Goal: Information Seeking & Learning: Learn about a topic

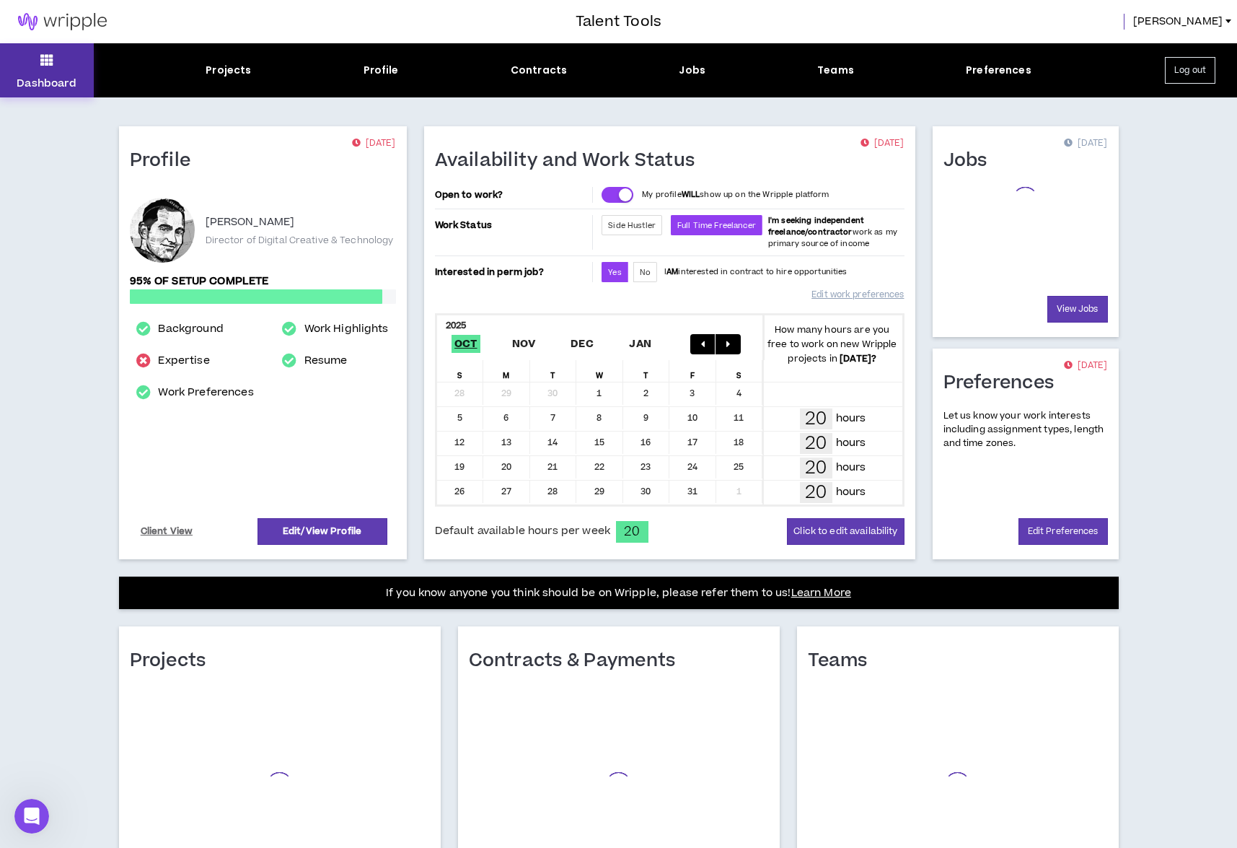
click at [49, 69] on icon at bounding box center [46, 60] width 13 height 20
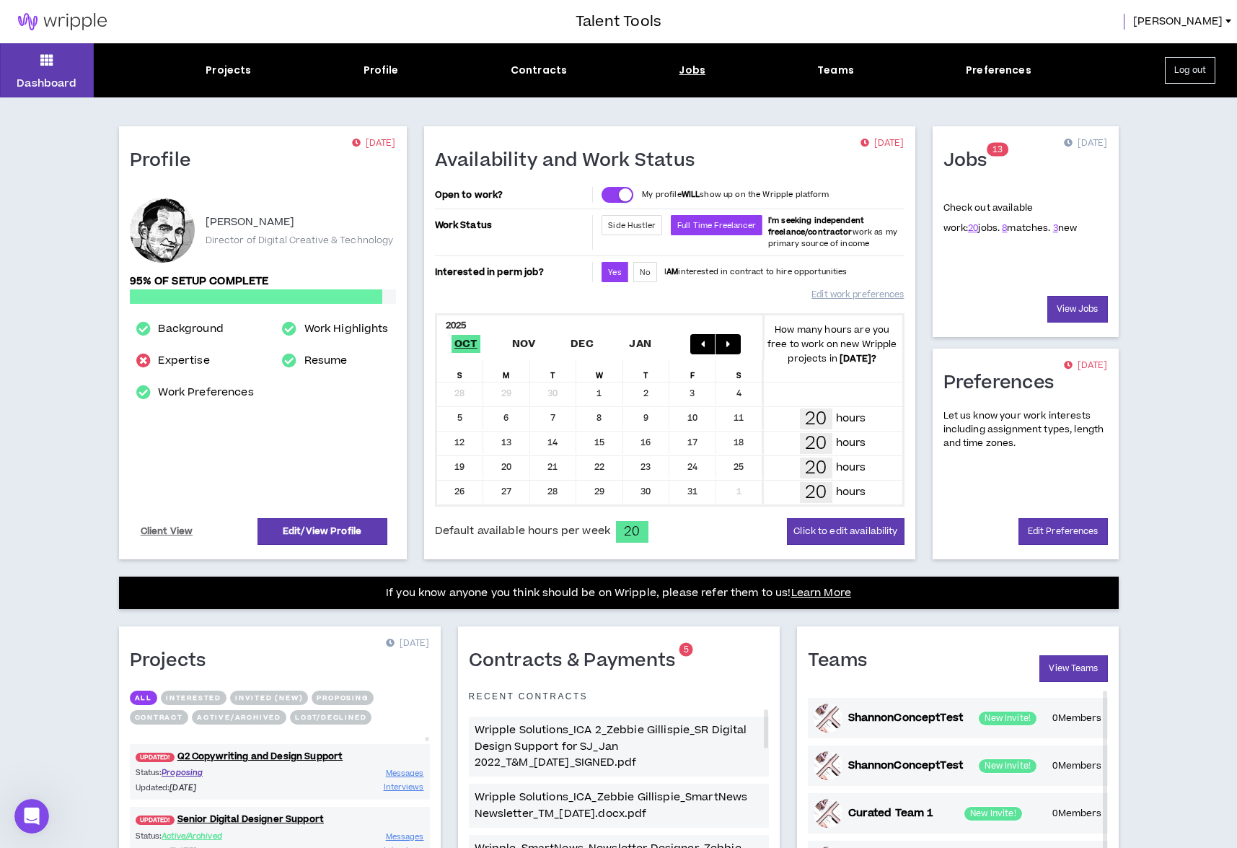
click at [682, 71] on div "Jobs" at bounding box center [692, 70] width 27 height 15
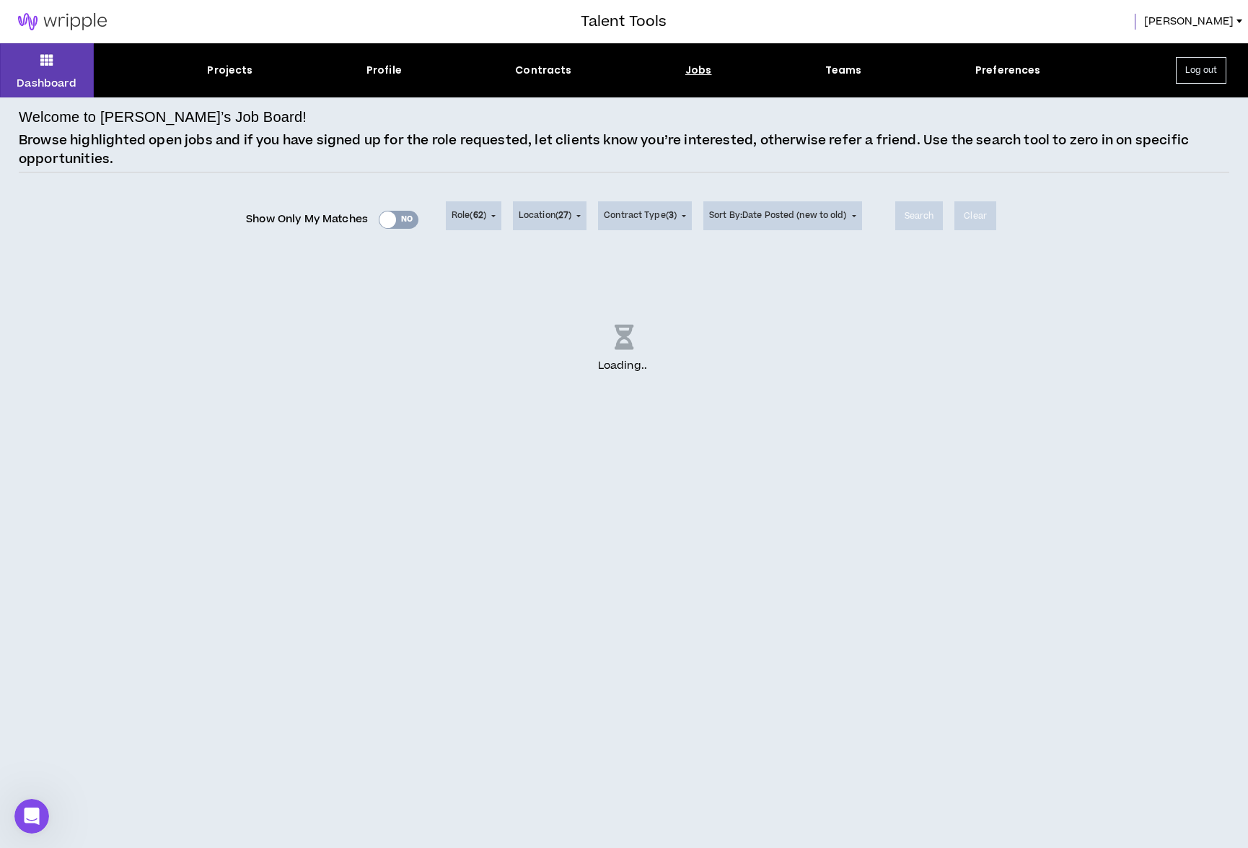
click at [390, 221] on div "Show Only My Matches Yes No" at bounding box center [332, 220] width 172 height 22
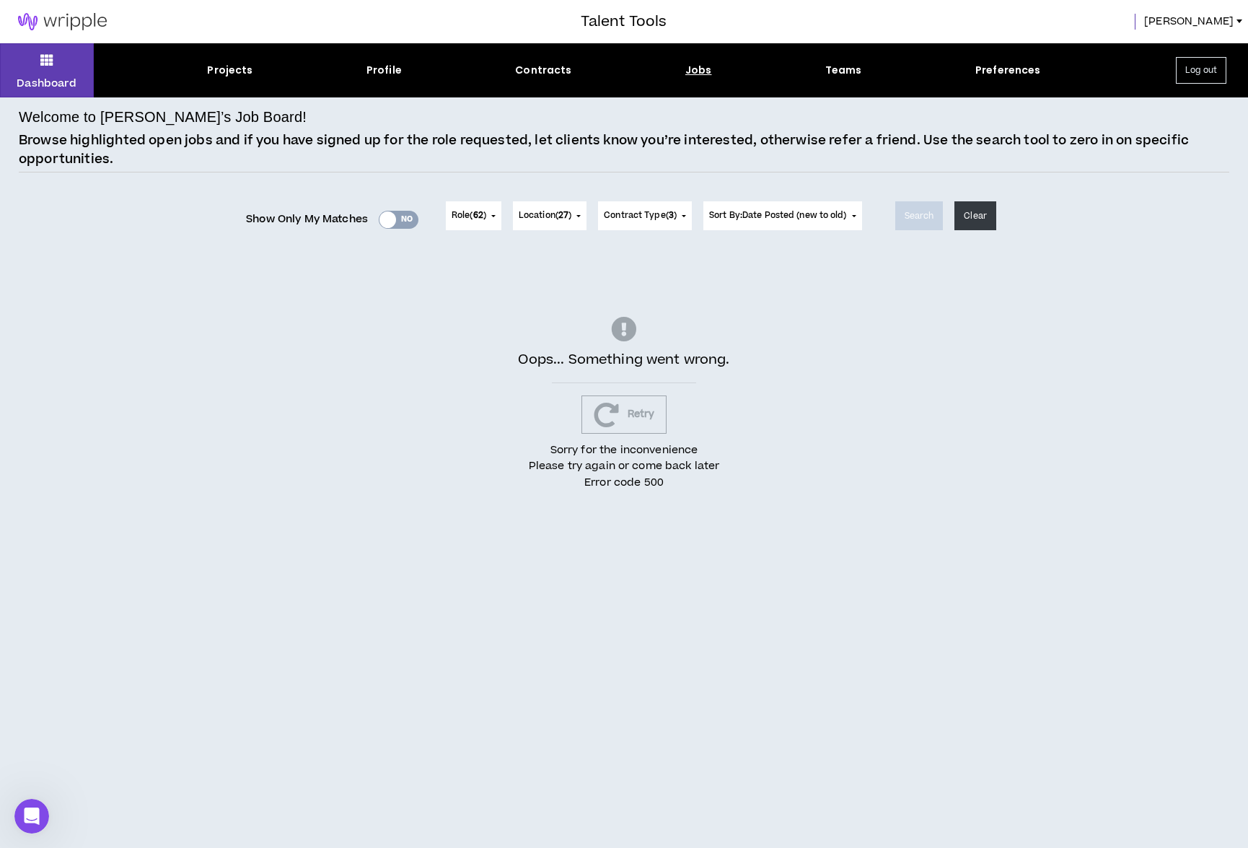
click at [710, 343] on div "Oops... Something went wrong. Retry Sorry for the inconvenience Please try agai…" at bounding box center [624, 403] width 1211 height 289
click at [639, 416] on button "Retry" at bounding box center [625, 414] width 86 height 38
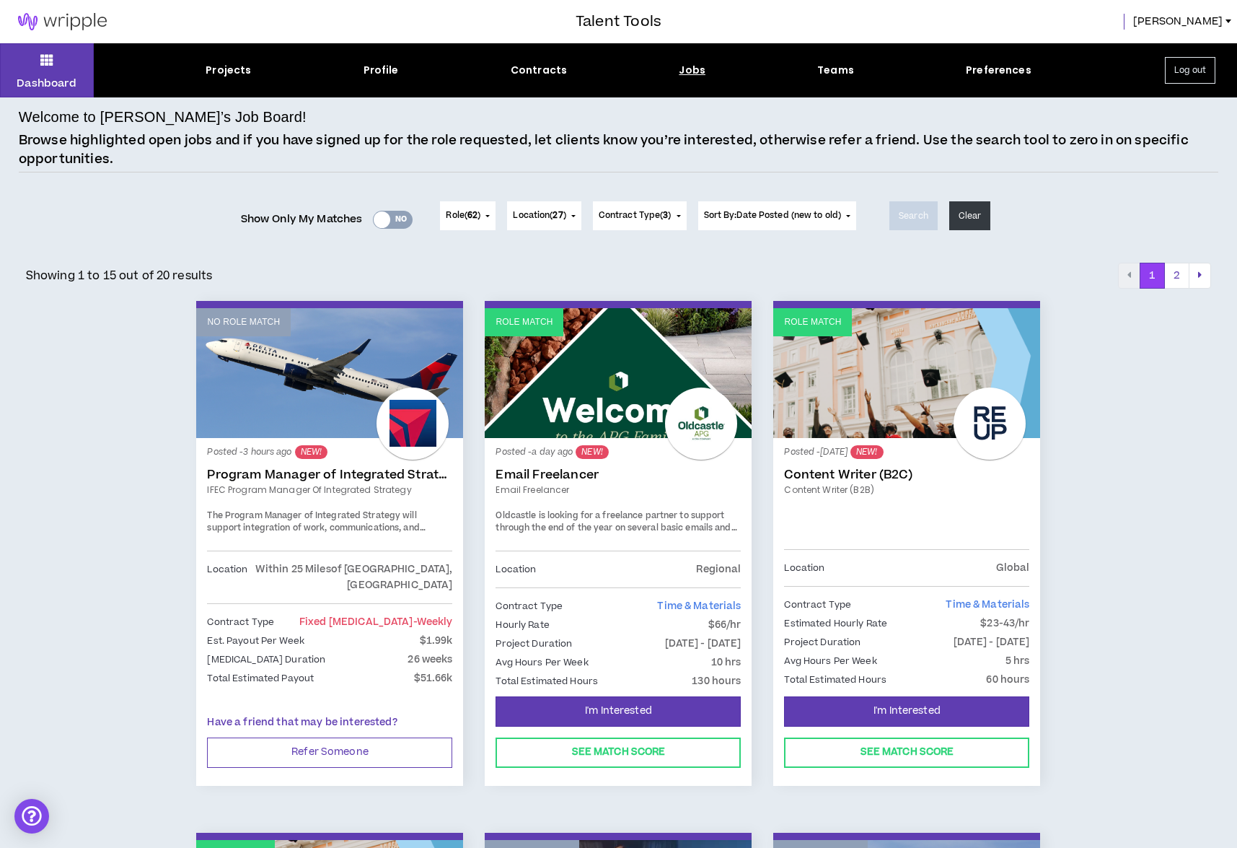
click at [396, 219] on div "Yes No" at bounding box center [393, 220] width 40 height 18
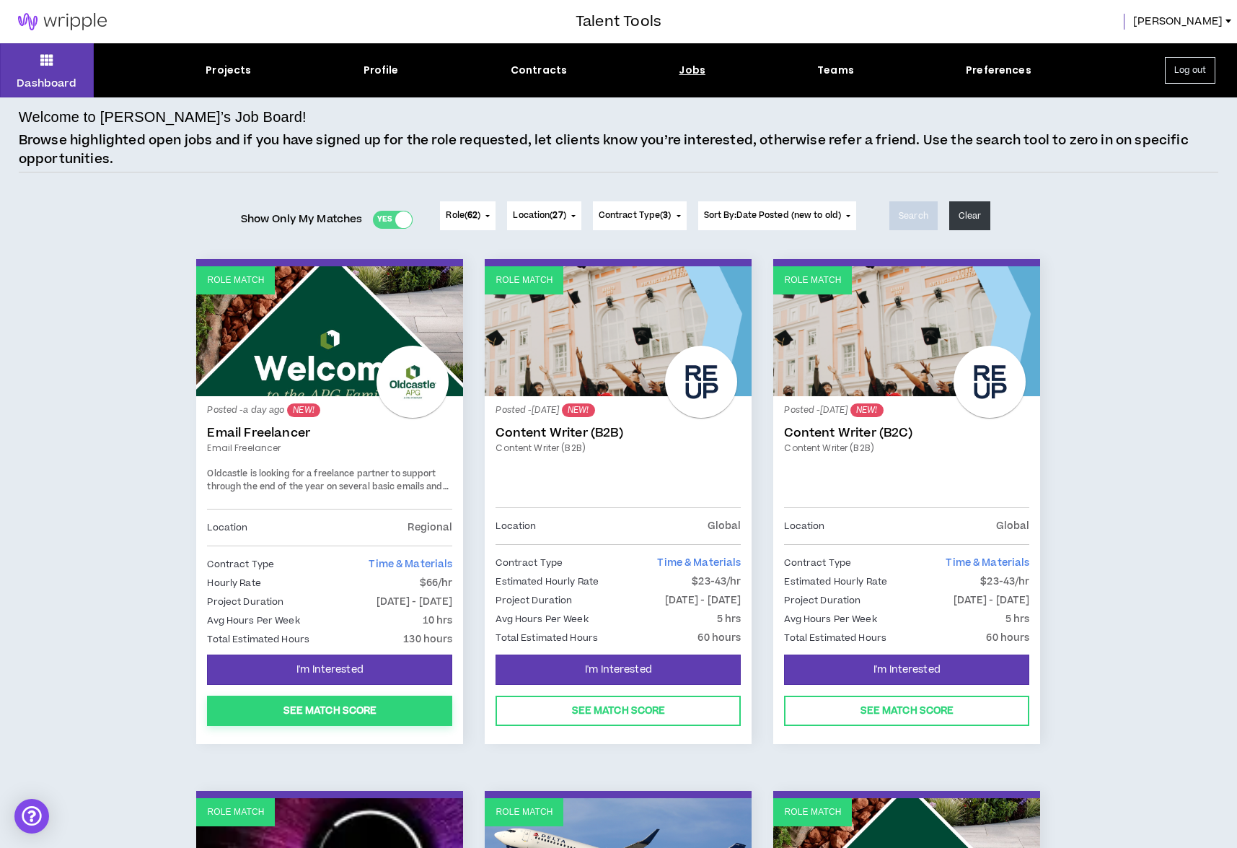
click at [359, 711] on button "See Match Score" at bounding box center [329, 711] width 245 height 30
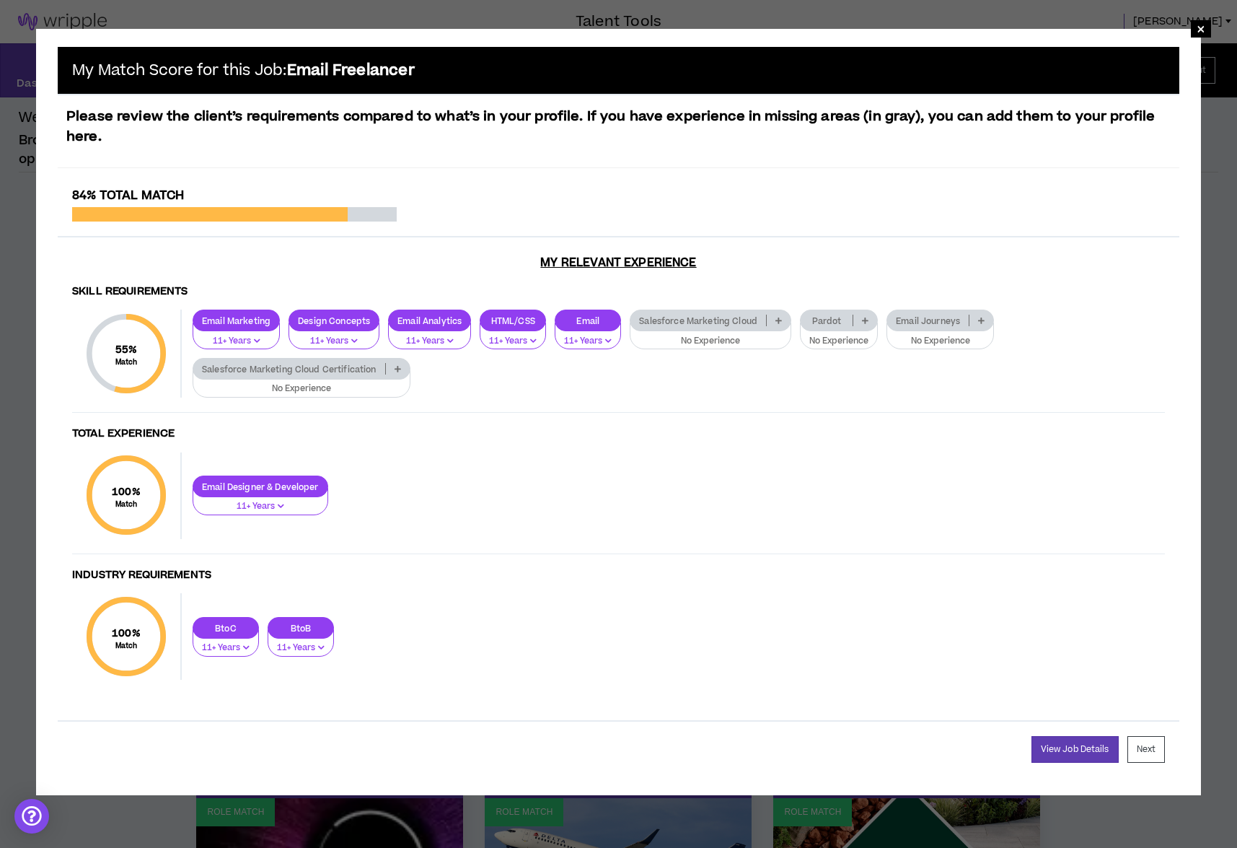
click at [869, 317] on icon at bounding box center [865, 320] width 6 height 7
click at [859, 366] on span "2-5 Years" at bounding box center [842, 367] width 61 height 16
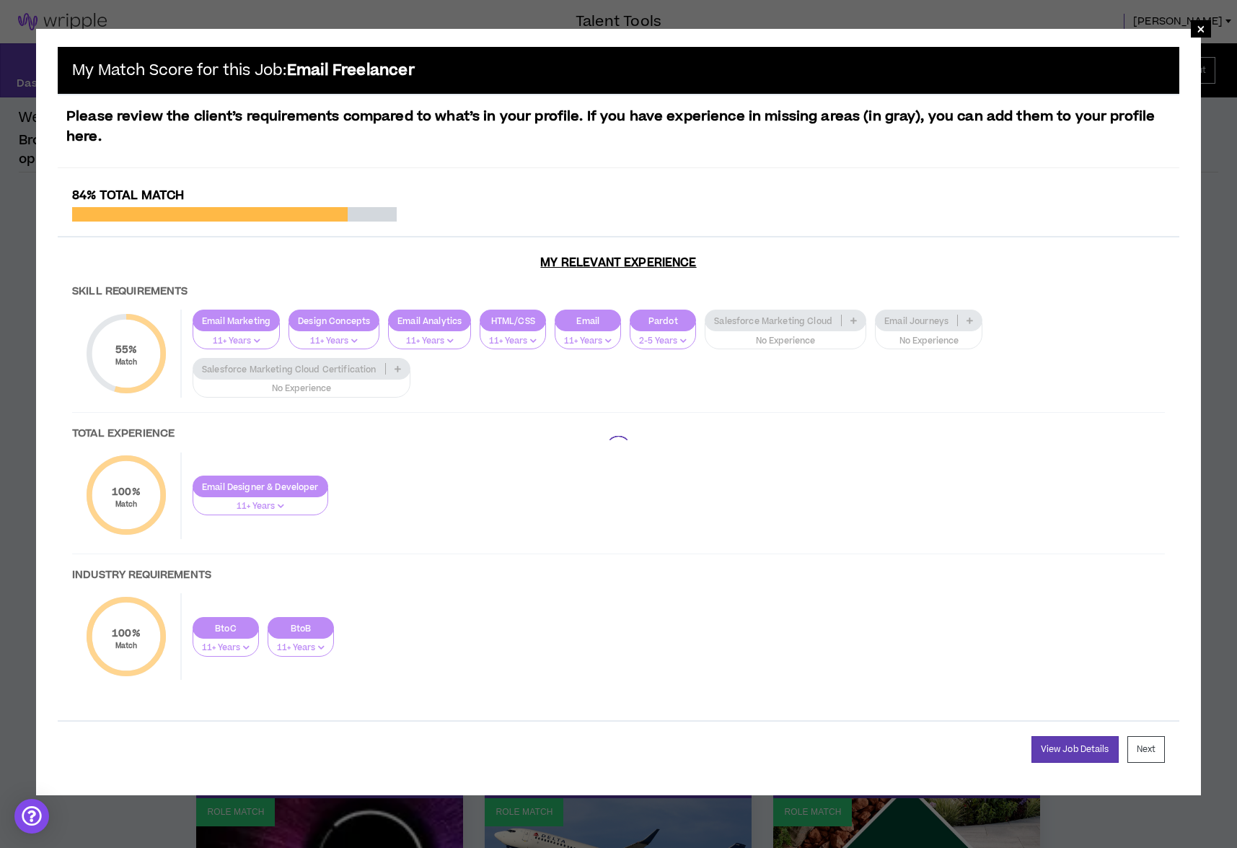
click at [973, 318] on div at bounding box center [619, 448] width 1122 height 520
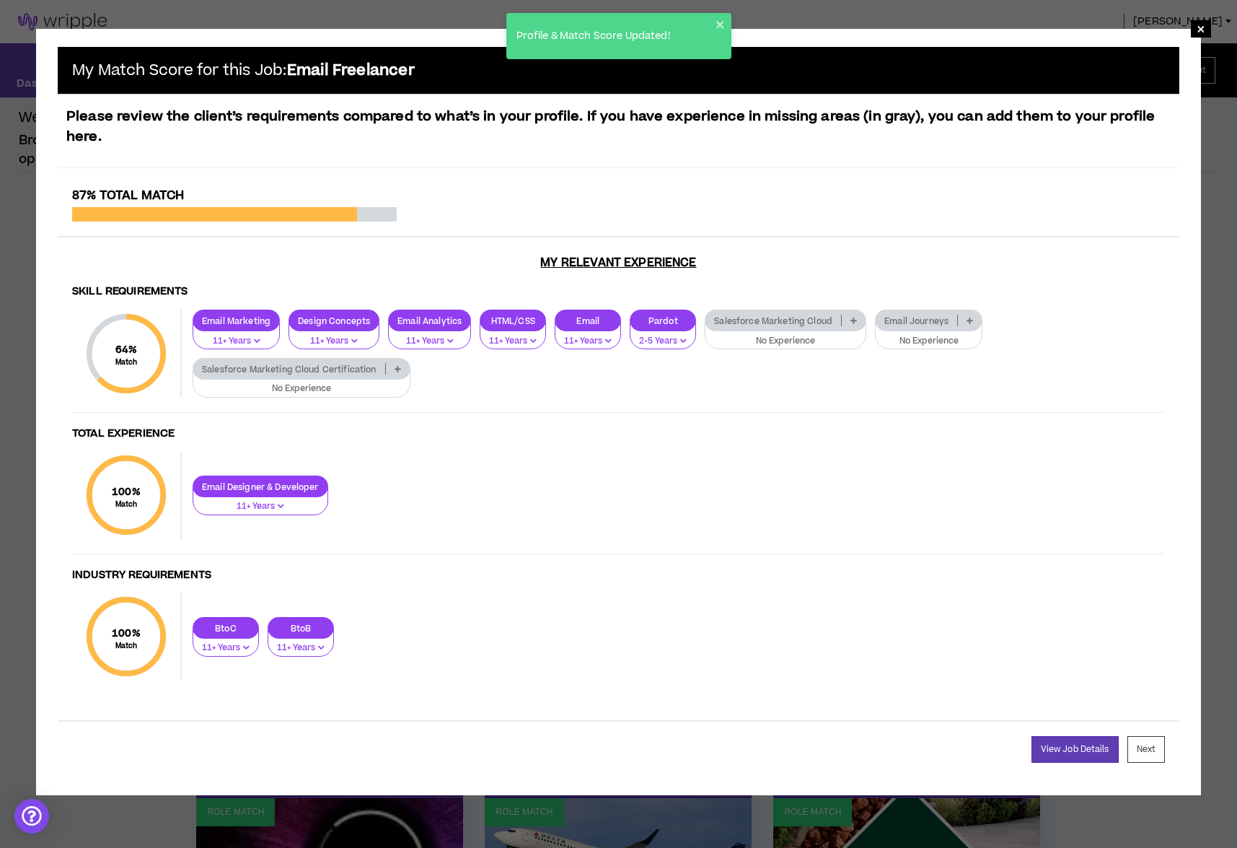
click at [851, 321] on p at bounding box center [854, 321] width 24 height 12
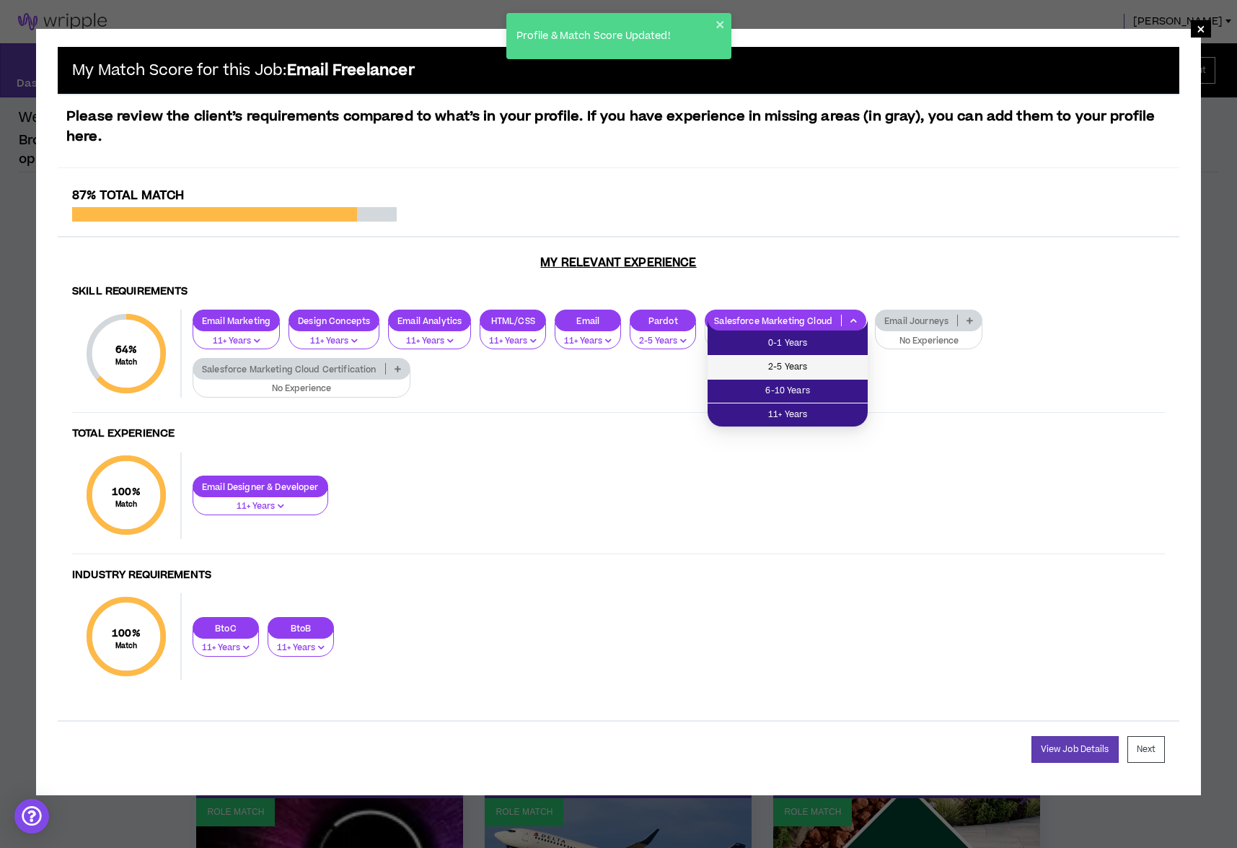
click at [828, 366] on span "2-5 Years" at bounding box center [787, 367] width 143 height 16
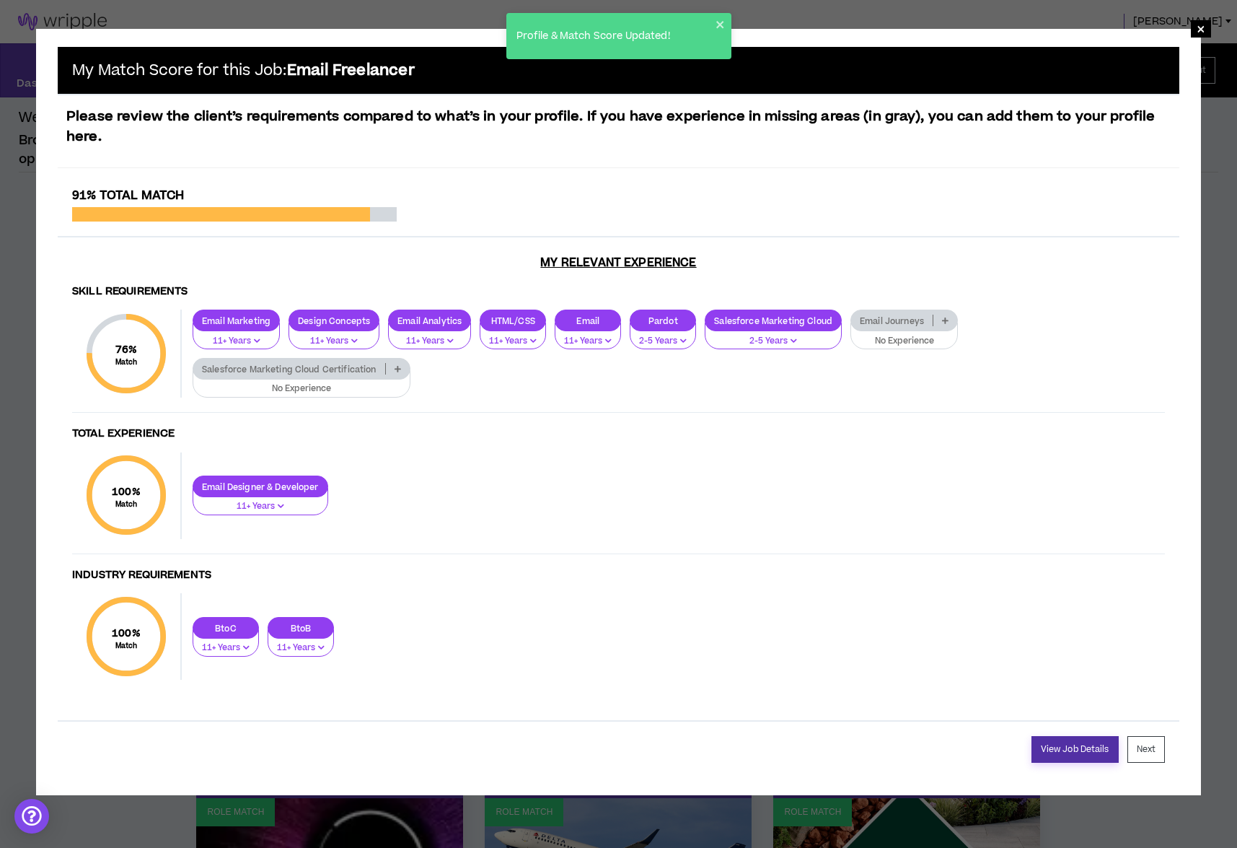
click at [1079, 753] on link "View Job Details" at bounding box center [1075, 749] width 87 height 27
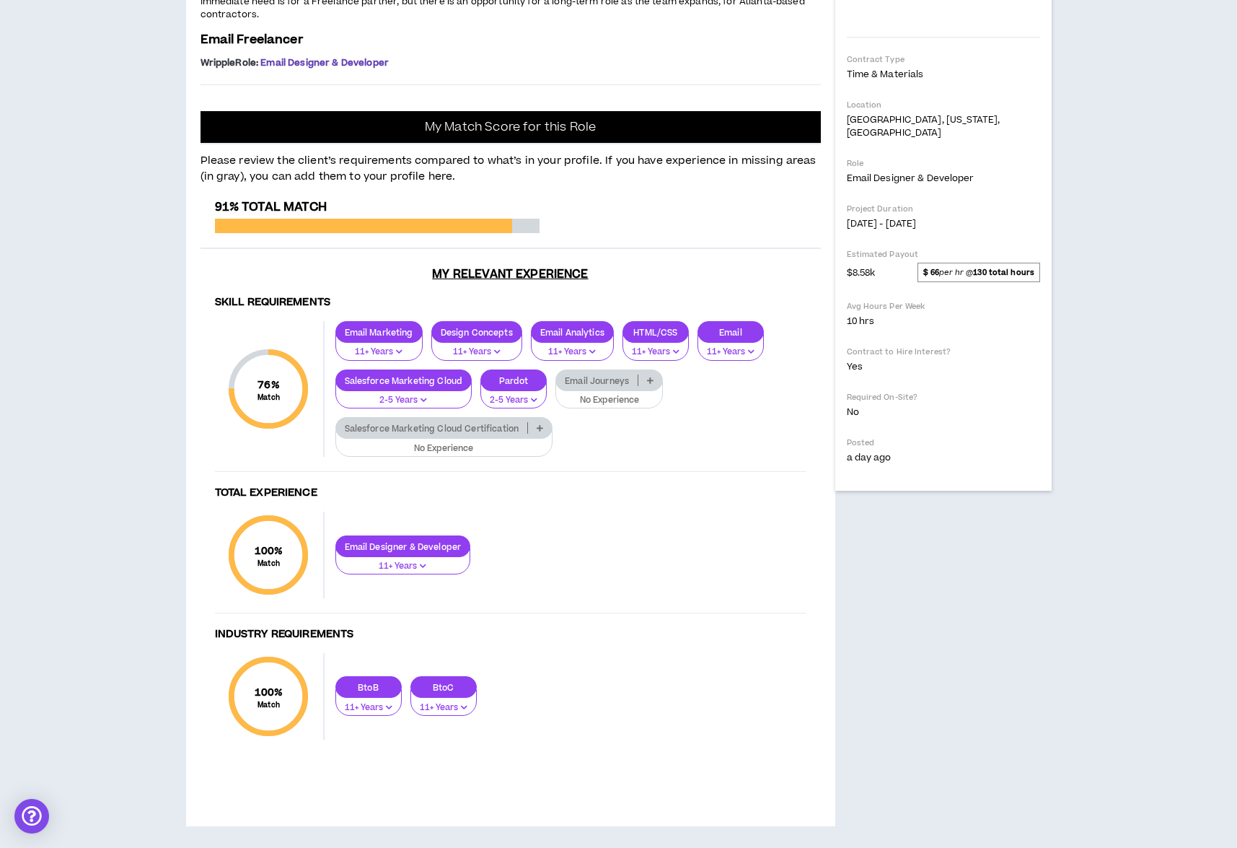
scroll to position [190, 0]
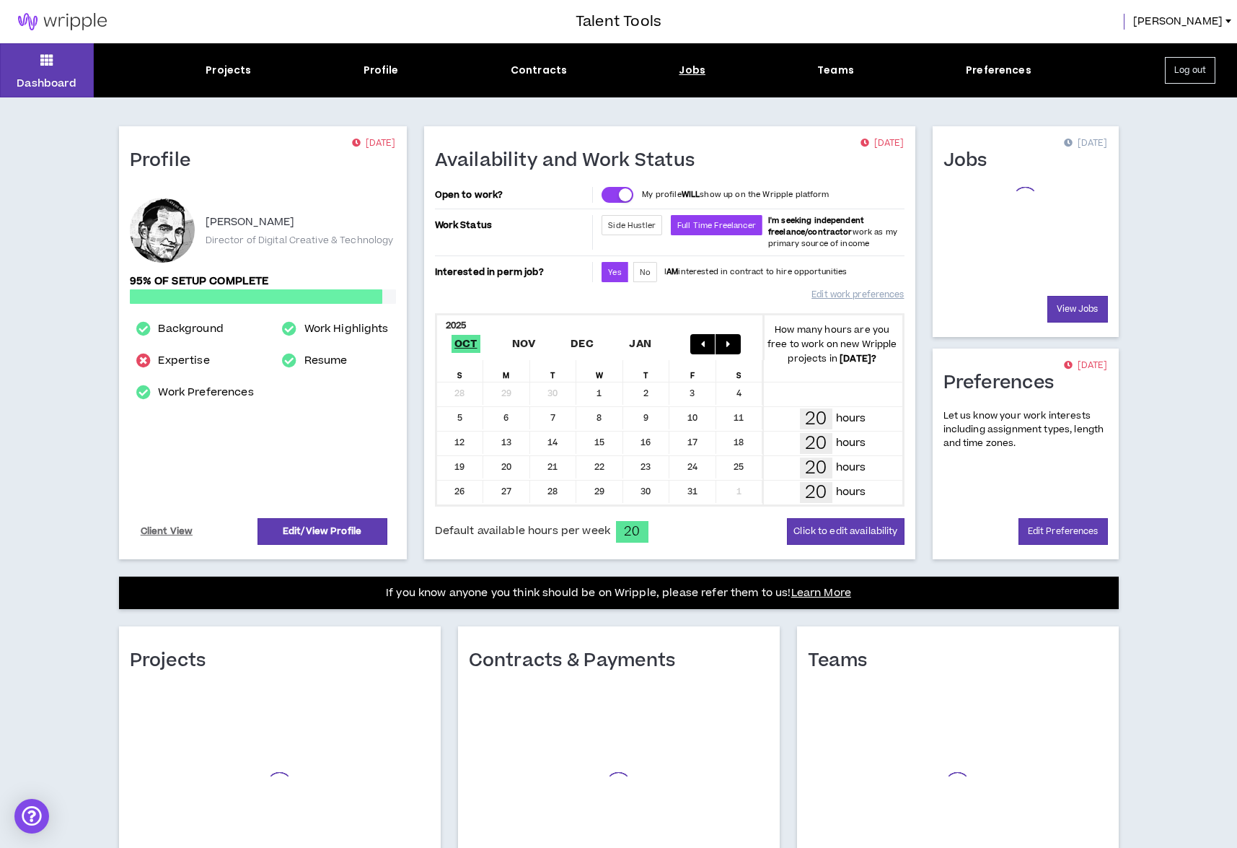
click at [690, 67] on div "Jobs" at bounding box center [692, 70] width 27 height 15
